Goal: Task Accomplishment & Management: Use online tool/utility

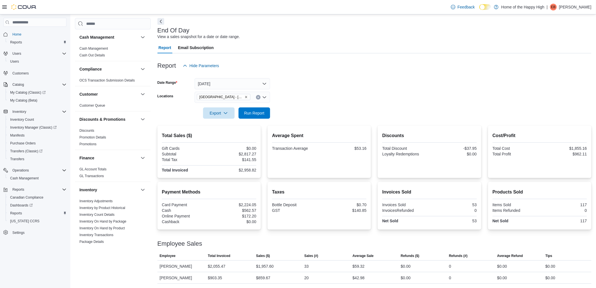
scroll to position [301, 0]
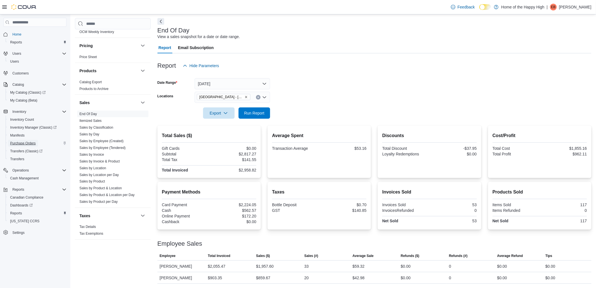
click at [18, 140] on span "Purchase Orders" at bounding box center [23, 143] width 26 height 7
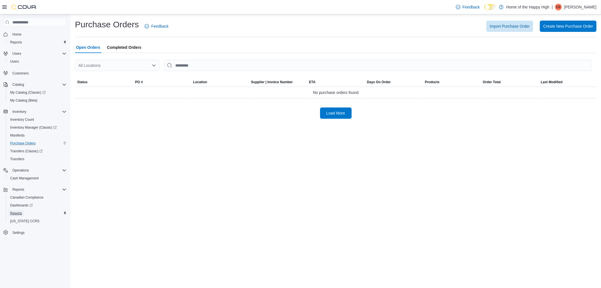
click at [19, 213] on span "Reports" at bounding box center [16, 213] width 12 height 5
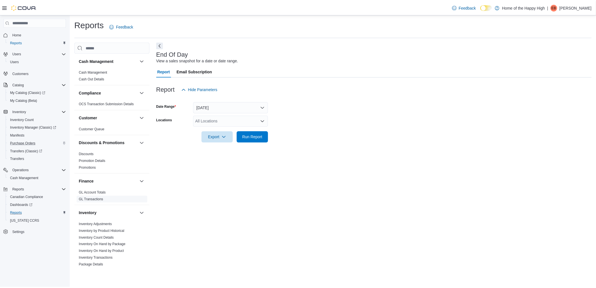
scroll to position [31, 0]
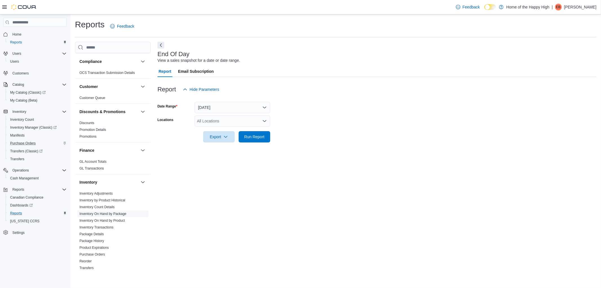
click at [116, 212] on link "Inventory On Hand by Package" at bounding box center [102, 214] width 47 height 4
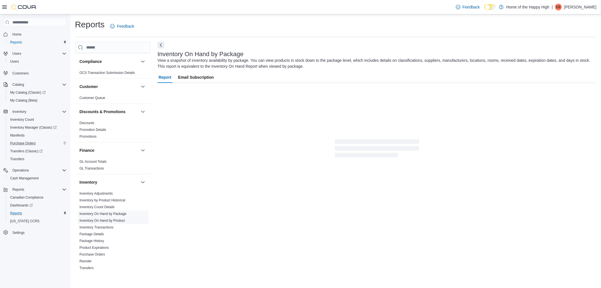
click at [118, 218] on link "Inventory On Hand by Product" at bounding box center [101, 220] width 45 height 4
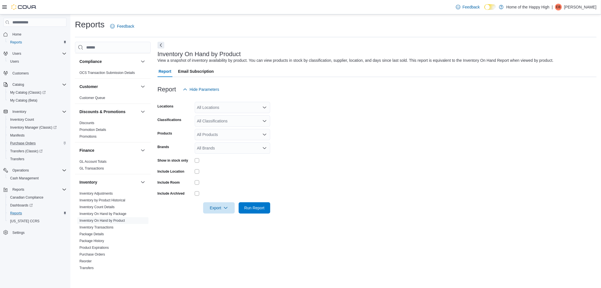
click at [226, 105] on div "All Locations" at bounding box center [233, 107] width 76 height 11
type input "******"
click at [239, 113] on button "[GEOGRAPHIC_DATA] - [GEOGRAPHIC_DATA] - Fire & Flower" at bounding box center [233, 117] width 76 height 8
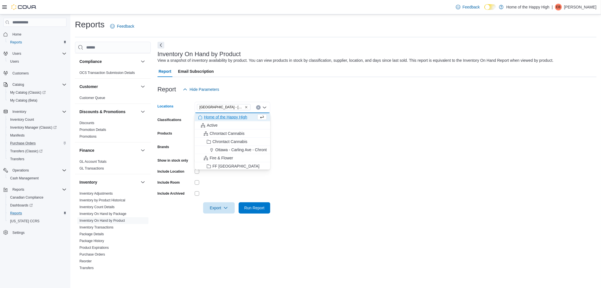
click at [323, 131] on form "Locations [GEOGRAPHIC_DATA] - [GEOGRAPHIC_DATA] - Fire & Flower Combo box. Sele…" at bounding box center [376, 154] width 439 height 118
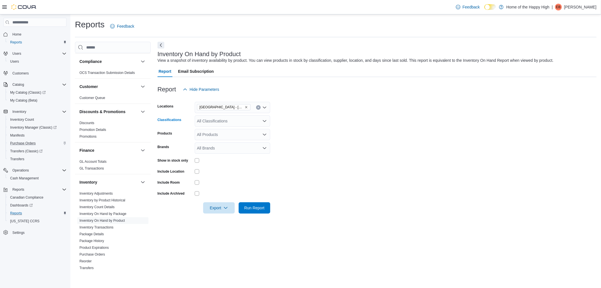
click at [202, 125] on div "All Classifications" at bounding box center [233, 120] width 76 height 11
click at [225, 137] on div "Cannabis" at bounding box center [232, 139] width 69 height 6
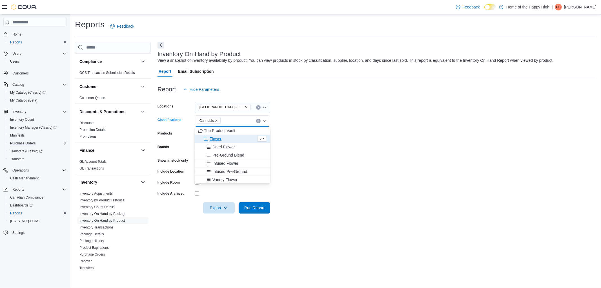
click at [390, 138] on form "Locations [GEOGRAPHIC_DATA] - [GEOGRAPHIC_DATA] - Fire & Flower Classifications…" at bounding box center [376, 154] width 439 height 118
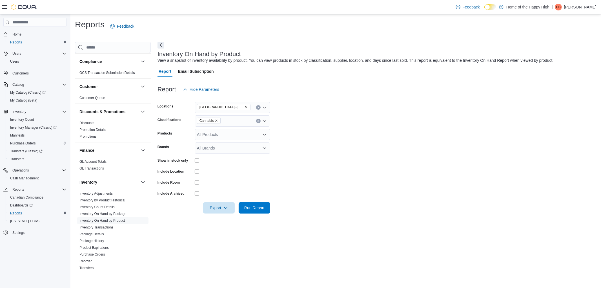
click at [213, 136] on div "All Products" at bounding box center [233, 134] width 76 height 11
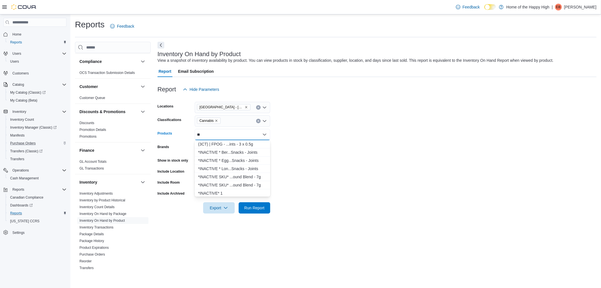
type input "*"
click at [297, 158] on form "Locations [GEOGRAPHIC_DATA] - [GEOGRAPHIC_DATA] - Fire & Flower Classifications…" at bounding box center [376, 154] width 439 height 118
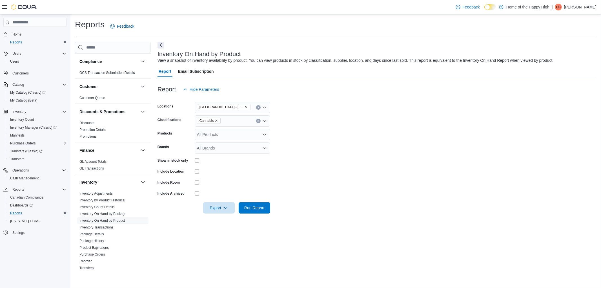
click at [217, 145] on div "All Brands" at bounding box center [233, 147] width 76 height 11
type input "*"
click at [263, 210] on span "Run Report" at bounding box center [254, 208] width 20 height 6
click at [202, 147] on icon "Remove from selection in this group" at bounding box center [202, 147] width 2 height 2
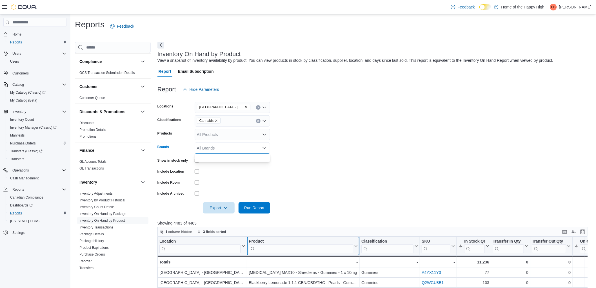
click at [302, 248] on input "search" at bounding box center [301, 248] width 105 height 9
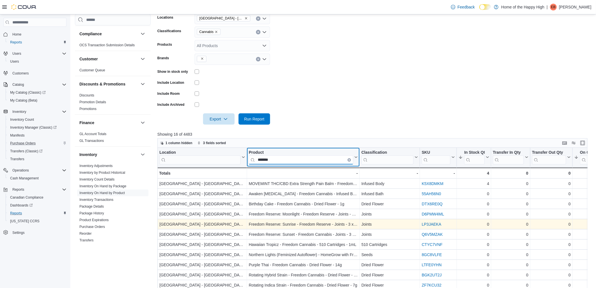
scroll to position [48, 0]
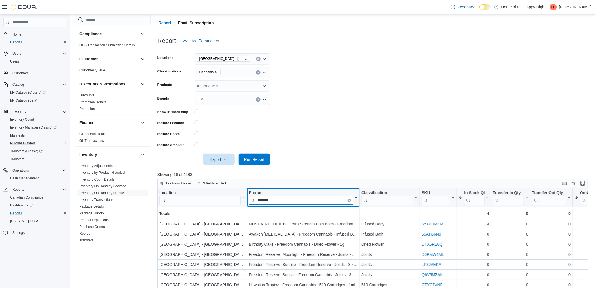
type input "*******"
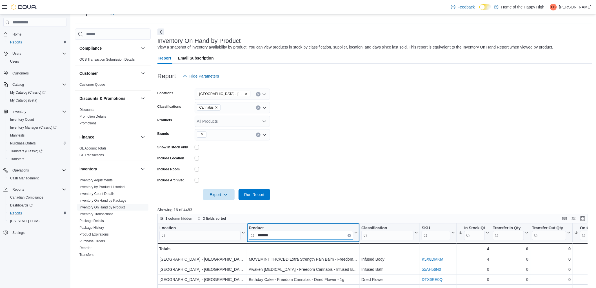
scroll to position [0, 0]
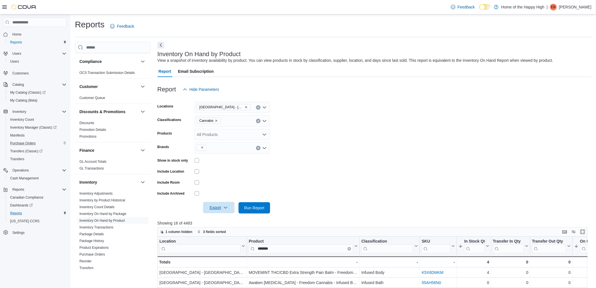
click at [216, 208] on span "Export" at bounding box center [219, 207] width 25 height 11
click at [227, 214] on button "Export to Excel" at bounding box center [220, 218] width 32 height 11
